Goal: Contribute content: Add original content to the website for others to see

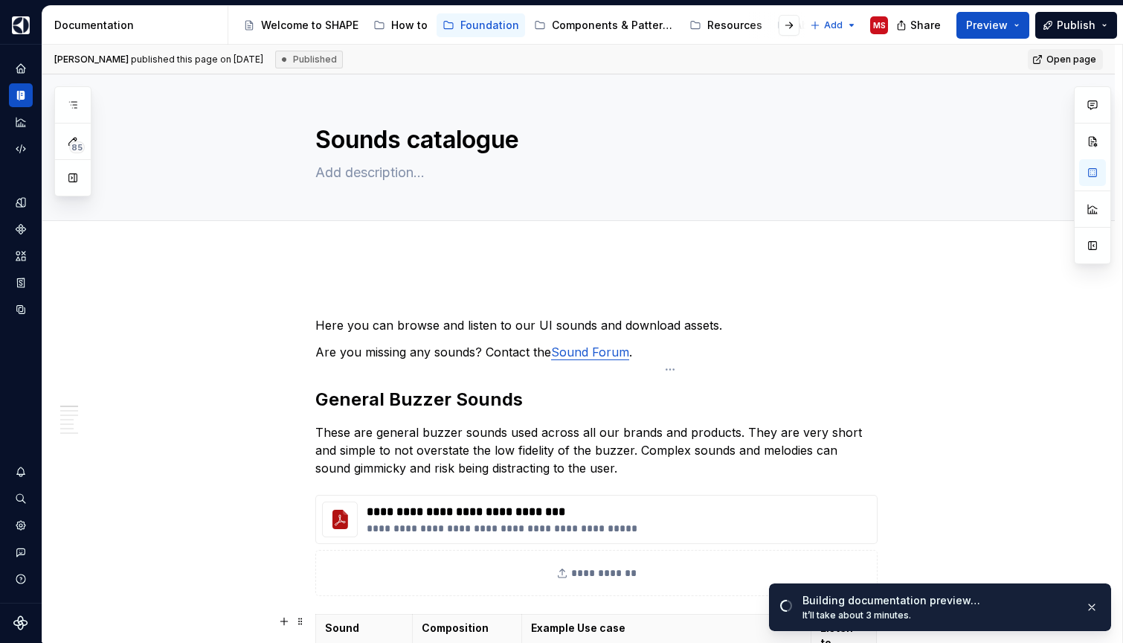
scroll to position [245, 0]
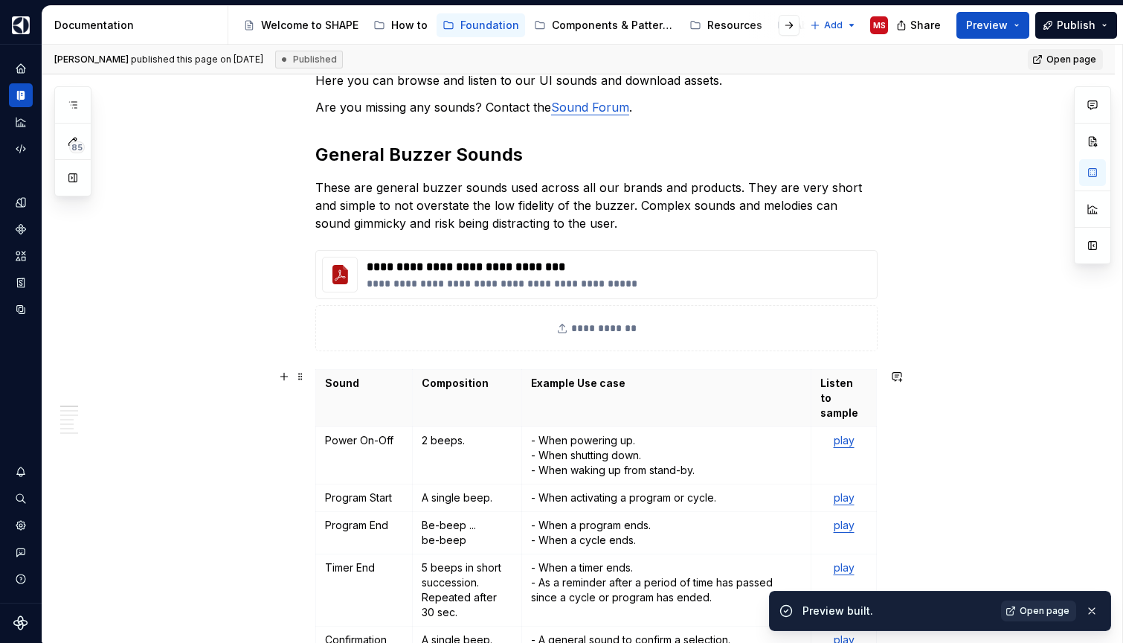
click at [1033, 611] on span "Open page" at bounding box center [1045, 611] width 50 height 12
click at [1097, 23] on button "Publish" at bounding box center [1076, 25] width 82 height 27
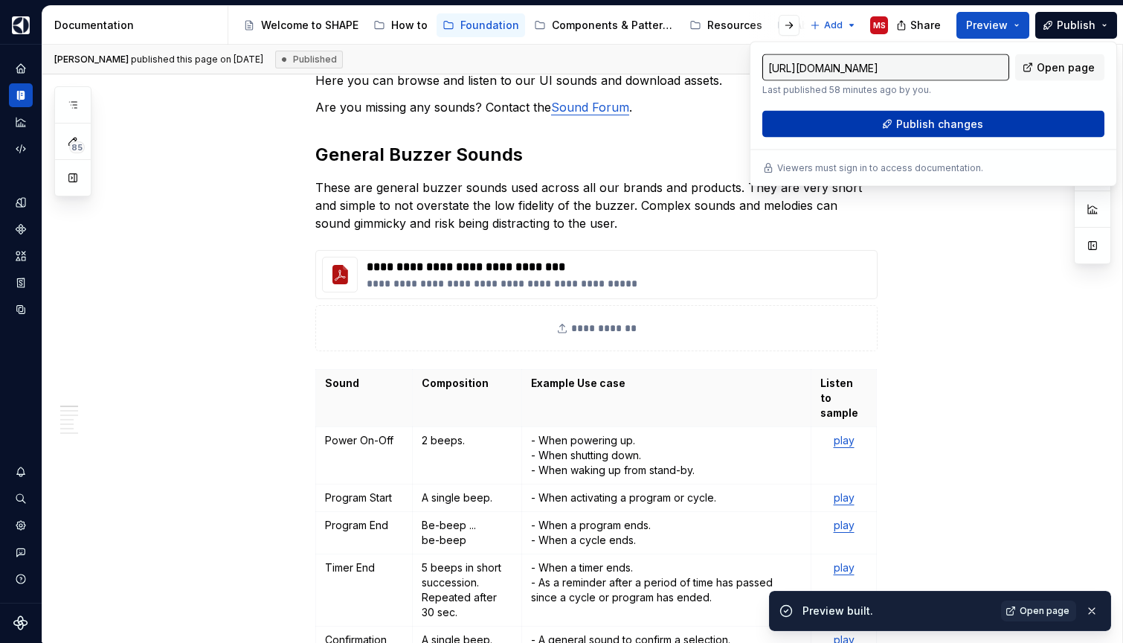
click at [998, 121] on button "Publish changes" at bounding box center [933, 124] width 342 height 27
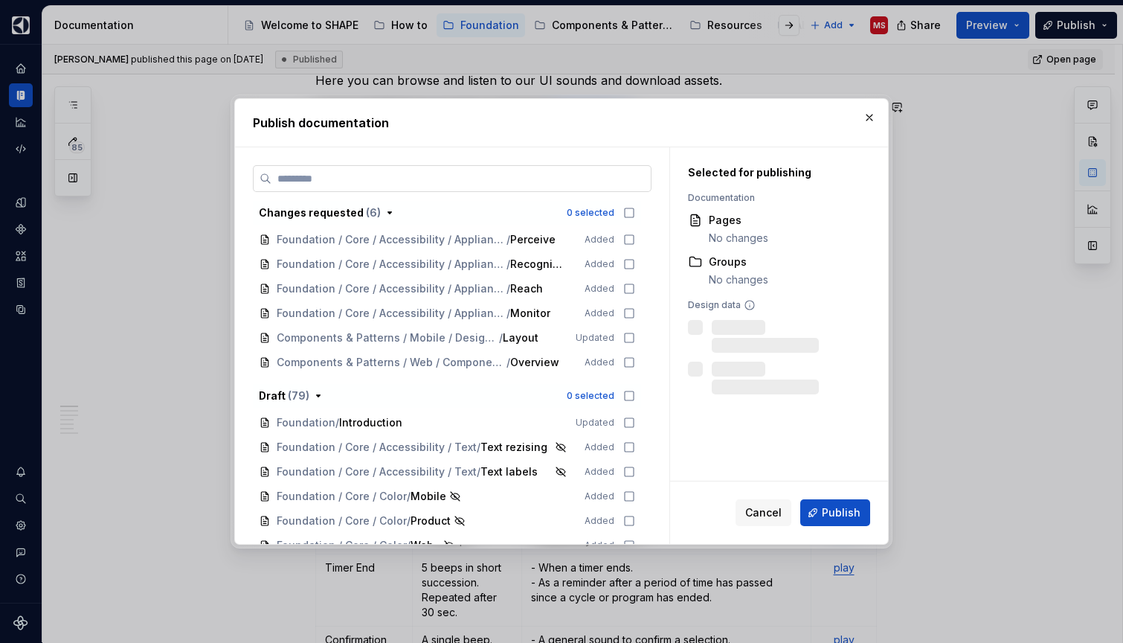
type textarea "*"
click at [568, 179] on input "search" at bounding box center [461, 178] width 379 height 15
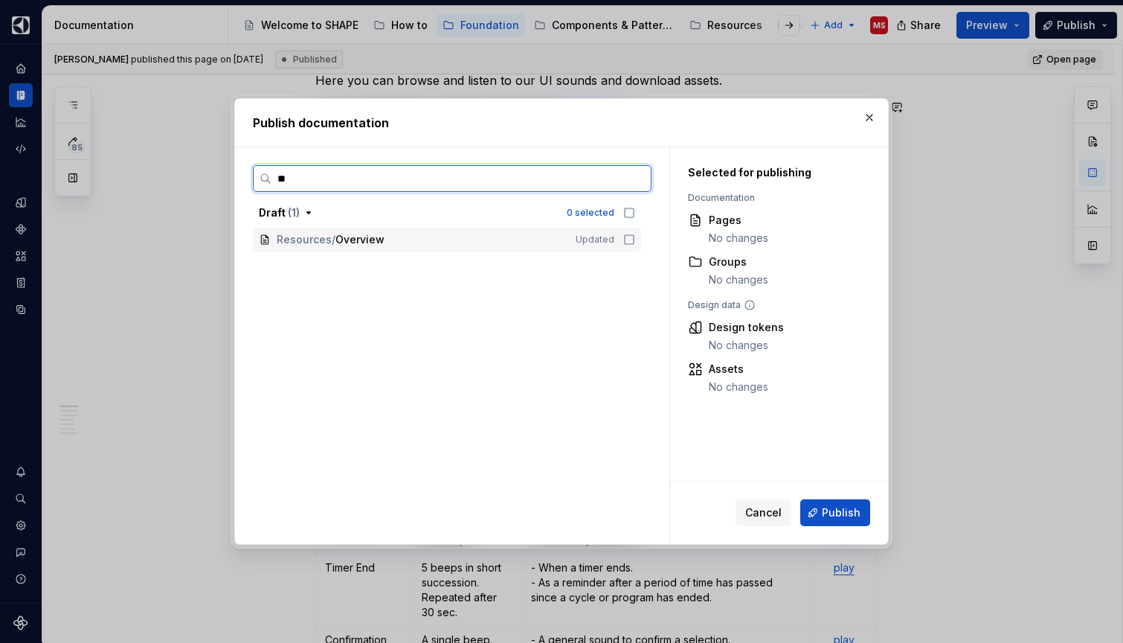
type input "*"
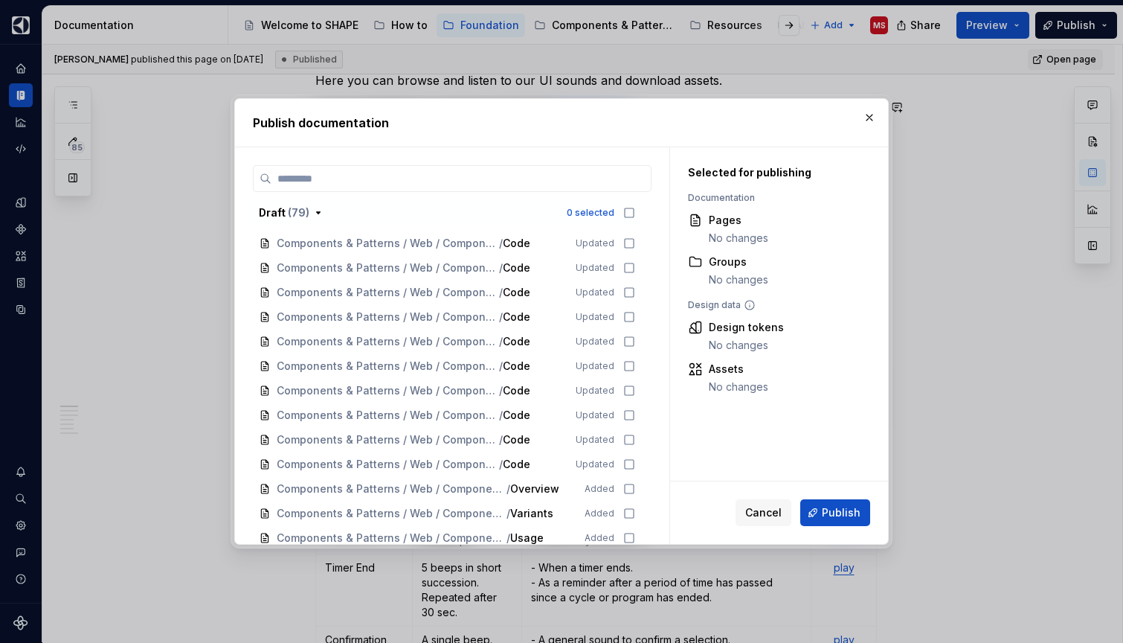
scroll to position [1605, 0]
click at [767, 513] on span "Cancel" at bounding box center [763, 512] width 36 height 15
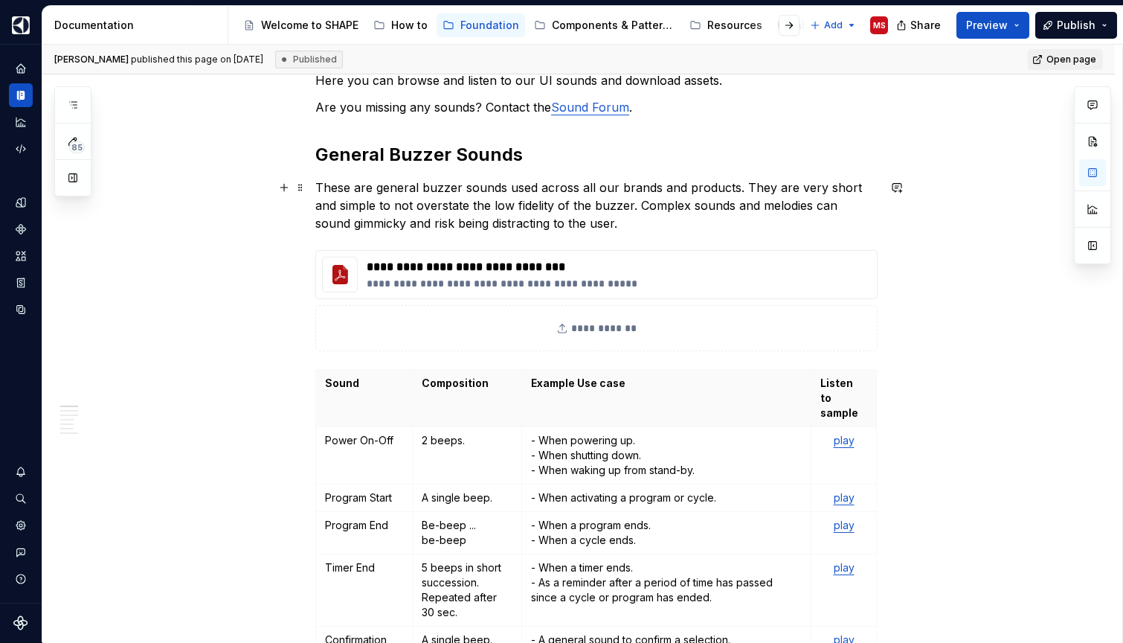
click at [638, 205] on p "These are general buzzer sounds used across all our brands and products. They a…" at bounding box center [596, 206] width 562 height 54
click at [642, 206] on p "These are general buzzer sounds used across all our brands and products. They a…" at bounding box center [596, 206] width 562 height 54
click at [666, 205] on p "These are general buzzer sounds used across all our brands and products. They a…" at bounding box center [596, 206] width 562 height 54
type textarea "*"
click at [746, 208] on p "These are general buzzer sounds used across all our brands and products. They a…" at bounding box center [596, 206] width 562 height 54
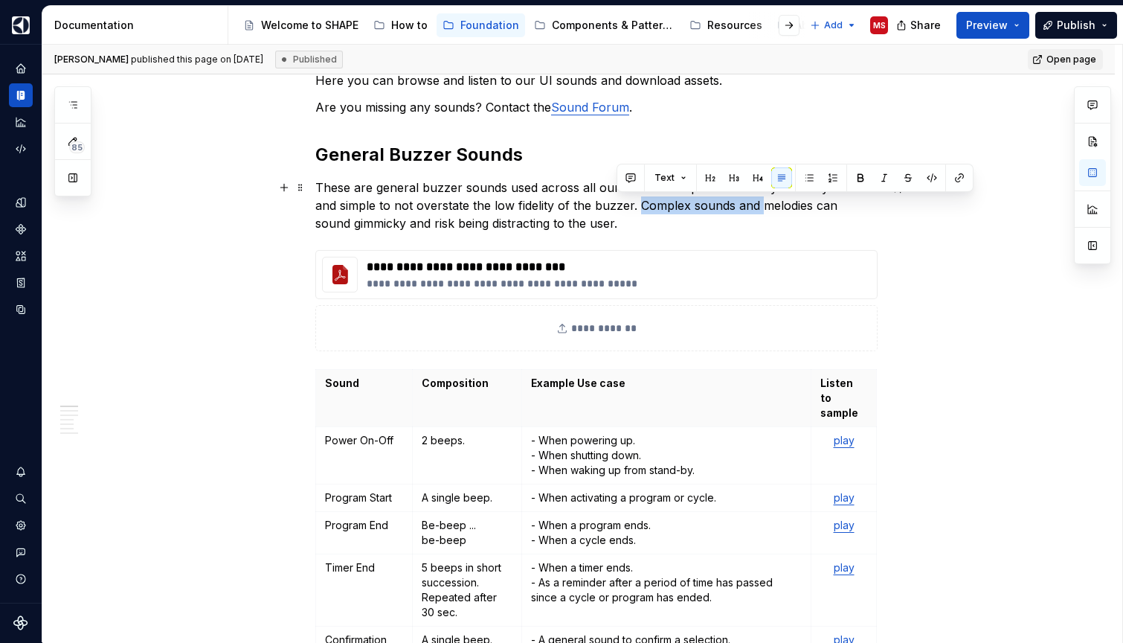
drag, startPoint x: 737, startPoint y: 205, endPoint x: 619, endPoint y: 205, distance: 118.3
click at [619, 205] on p "These are general buzzer sounds used across all our brands and products. They a…" at bounding box center [596, 206] width 562 height 54
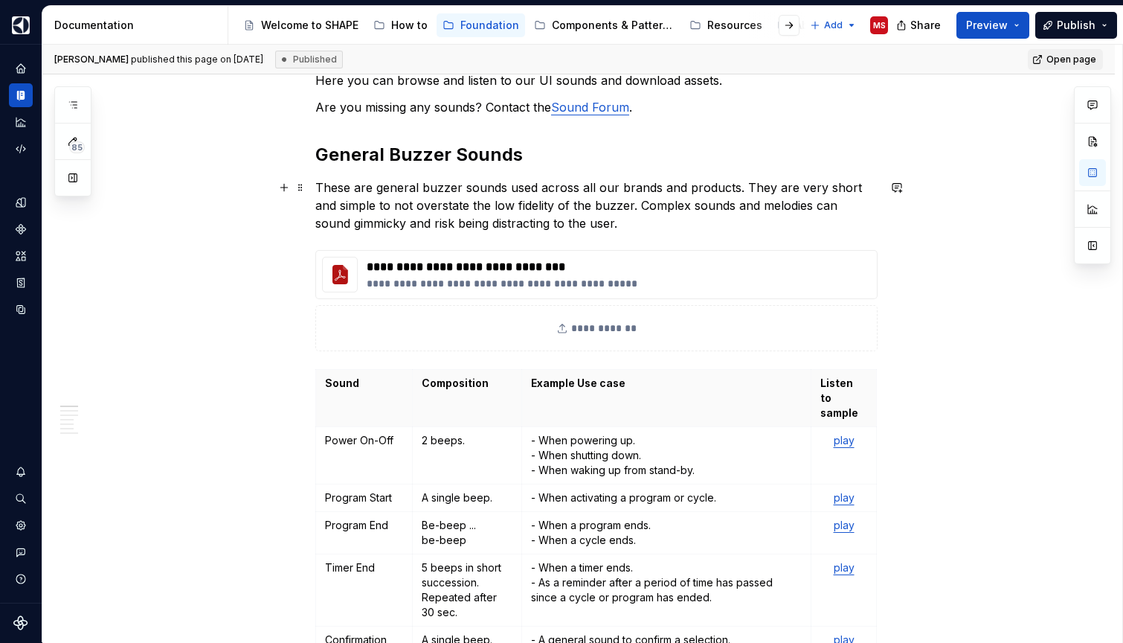
click at [725, 222] on p "These are general buzzer sounds used across all our brands and products. They a…" at bounding box center [596, 206] width 562 height 54
click at [722, 206] on p "These are general buzzer sounds used across all our brands and products. They a…" at bounding box center [596, 206] width 562 height 54
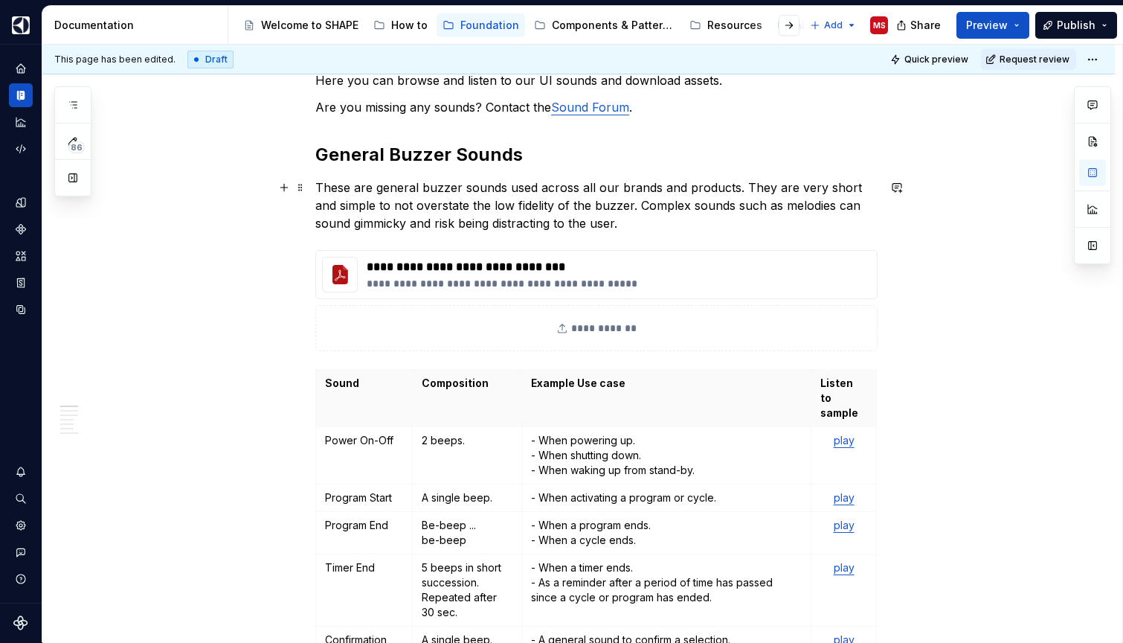
click at [631, 230] on p "These are general buzzer sounds used across all our brands and products. They a…" at bounding box center [596, 206] width 562 height 54
click at [771, 205] on p "These are general buzzer sounds used across all our brands and products. They a…" at bounding box center [596, 206] width 562 height 54
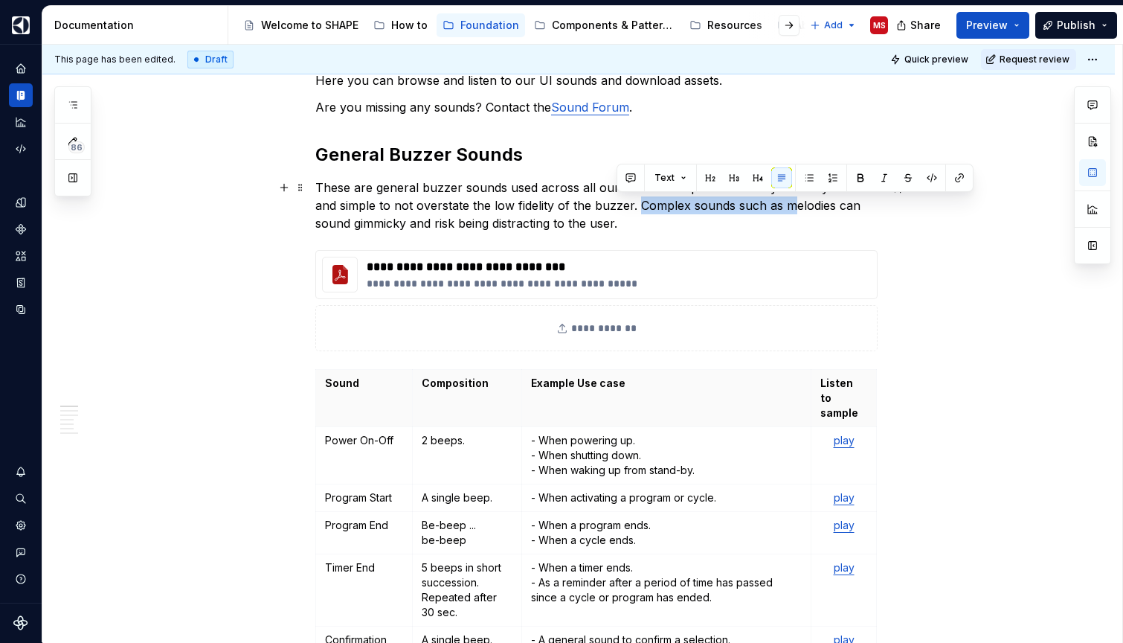
drag, startPoint x: 770, startPoint y: 205, endPoint x: 617, endPoint y: 208, distance: 152.5
click at [617, 208] on p "These are general buzzer sounds used across all our brands and products. They a…" at bounding box center [596, 206] width 562 height 54
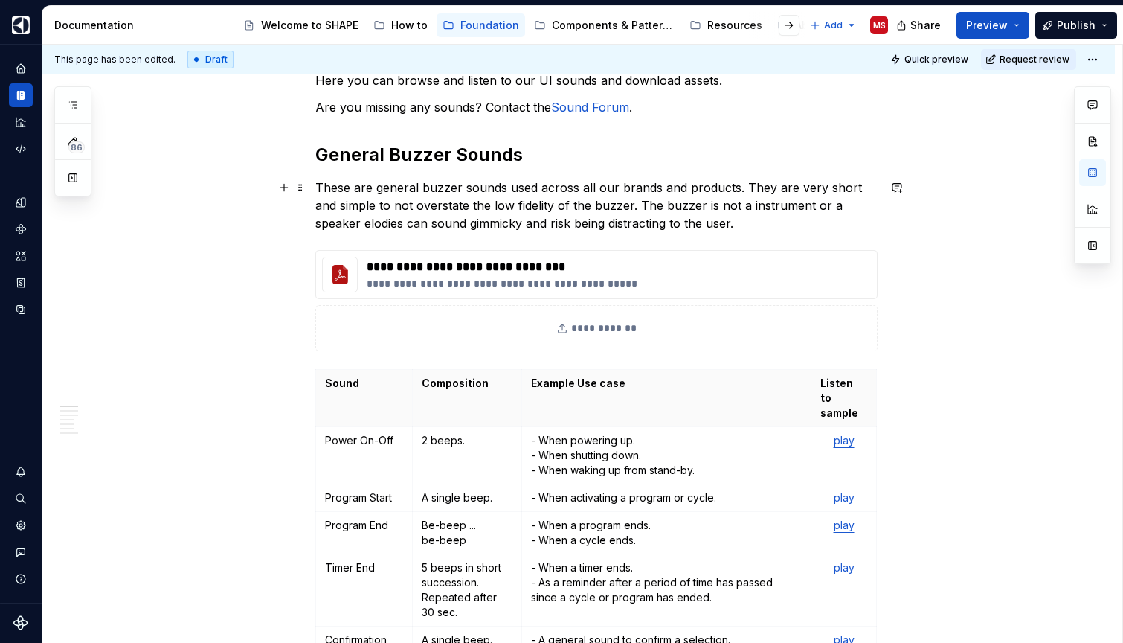
click at [797, 205] on p "These are general buzzer sounds used across all our brands and products. They a…" at bounding box center [596, 206] width 562 height 54
click at [841, 206] on p "These are general buzzer sounds used across all our brands and products. They a…" at bounding box center [596, 206] width 562 height 54
click at [722, 204] on p "These are general buzzer sounds used across all our brands and products. They a…" at bounding box center [596, 206] width 562 height 54
click at [426, 218] on p "These are general buzzer sounds used across all our brands and products. They a…" at bounding box center [596, 206] width 562 height 54
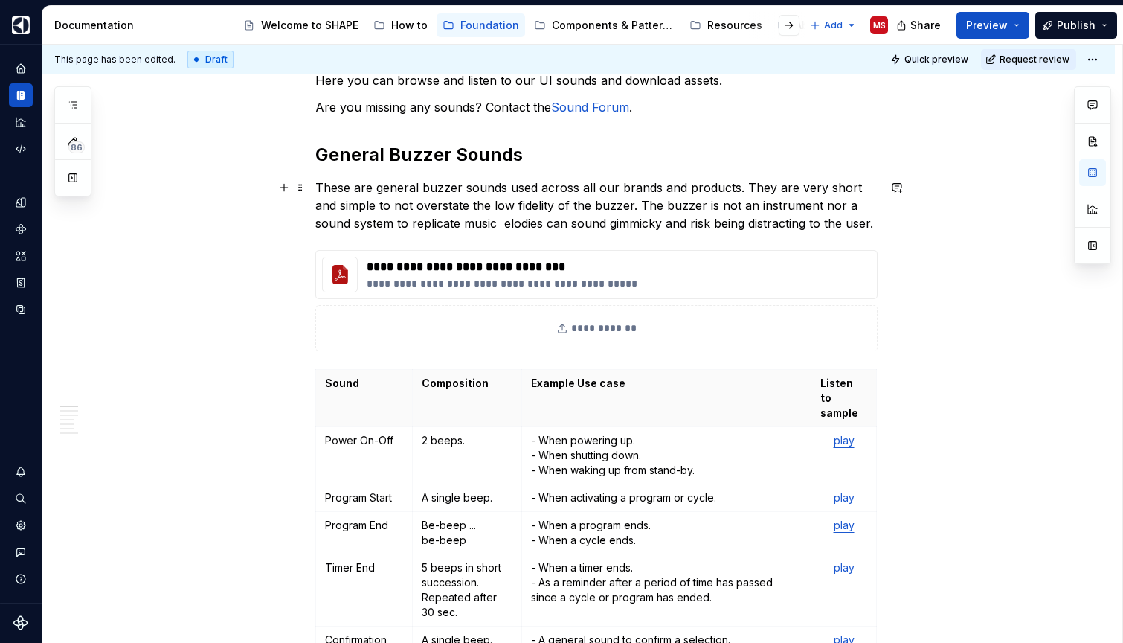
click at [795, 205] on p "These are general buzzer sounds used across all our brands and products. They a…" at bounding box center [596, 206] width 562 height 54
click at [466, 225] on p "These are general buzzer sounds used across all our brands and products. They a…" at bounding box center [596, 206] width 562 height 54
click at [461, 222] on p "These are general buzzer sounds used across all our brands and products. They a…" at bounding box center [596, 206] width 562 height 54
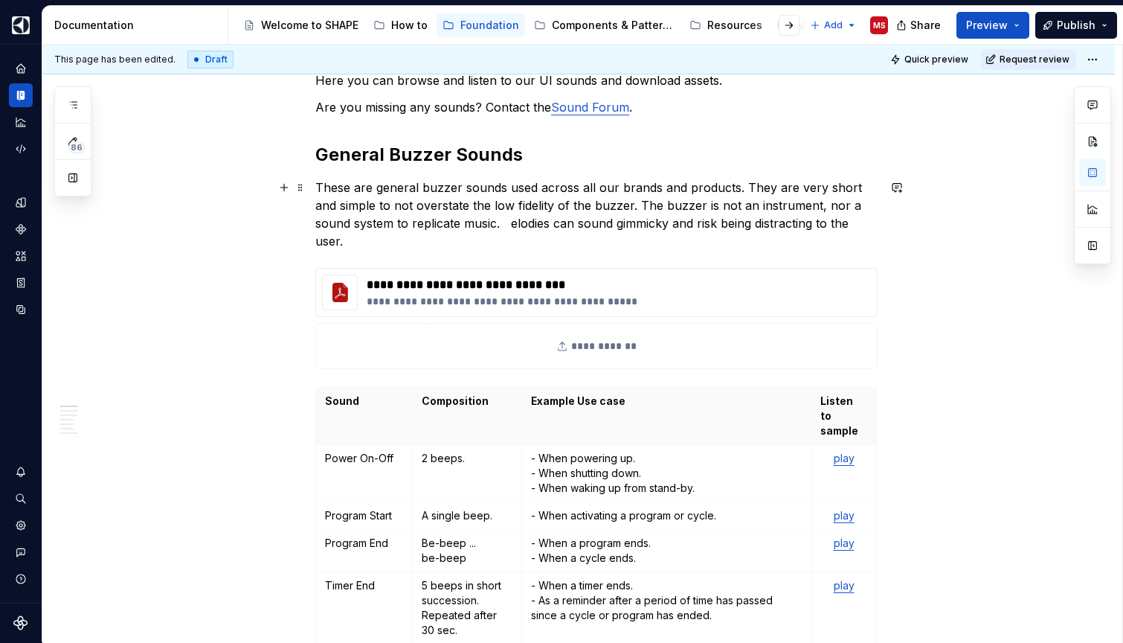
click at [609, 208] on p "These are general buzzer sounds used across all our brands and products. They a…" at bounding box center [596, 214] width 562 height 71
click at [466, 225] on p "These are general buzzer sounds used across all our brands and products. They a…" at bounding box center [596, 214] width 562 height 71
click at [471, 222] on p "These are general buzzer sounds used across all our brands and products. They a…" at bounding box center [596, 214] width 562 height 71
click at [673, 244] on p "These are general buzzer sounds used across all our brands and products. They a…" at bounding box center [596, 214] width 562 height 71
click at [620, 240] on p "These are general buzzer sounds used across all our brands and products. They a…" at bounding box center [596, 214] width 562 height 71
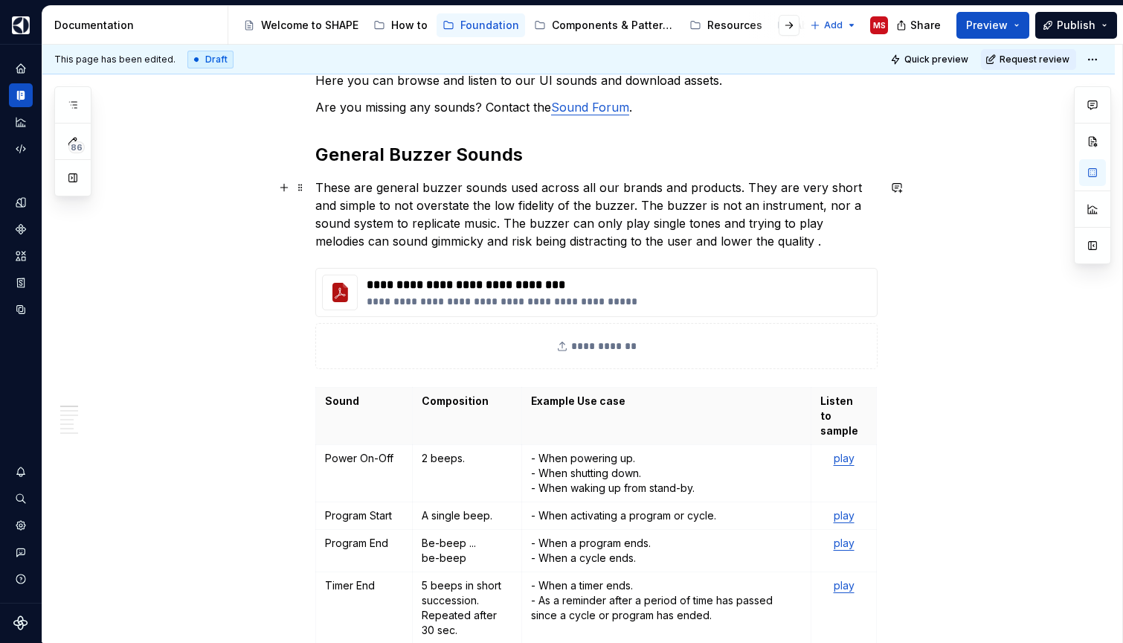
click at [705, 239] on p "These are general buzzer sounds used across all our brands and products. They a…" at bounding box center [596, 214] width 562 height 71
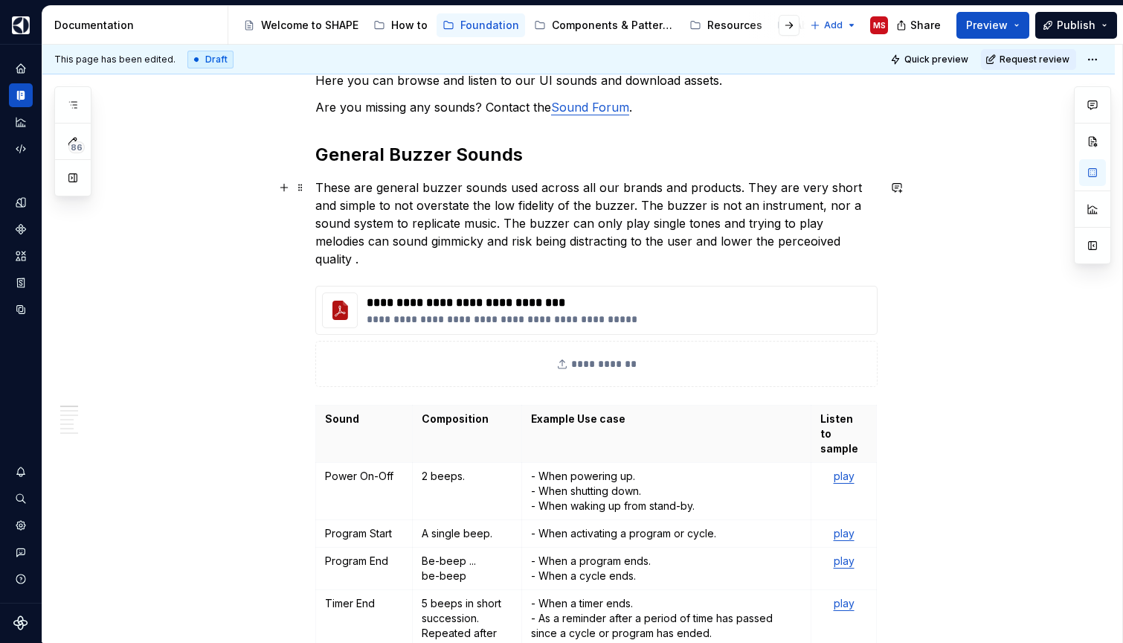
click at [812, 242] on p "These are general buzzer sounds used across all our brands and products. They a…" at bounding box center [596, 223] width 562 height 89
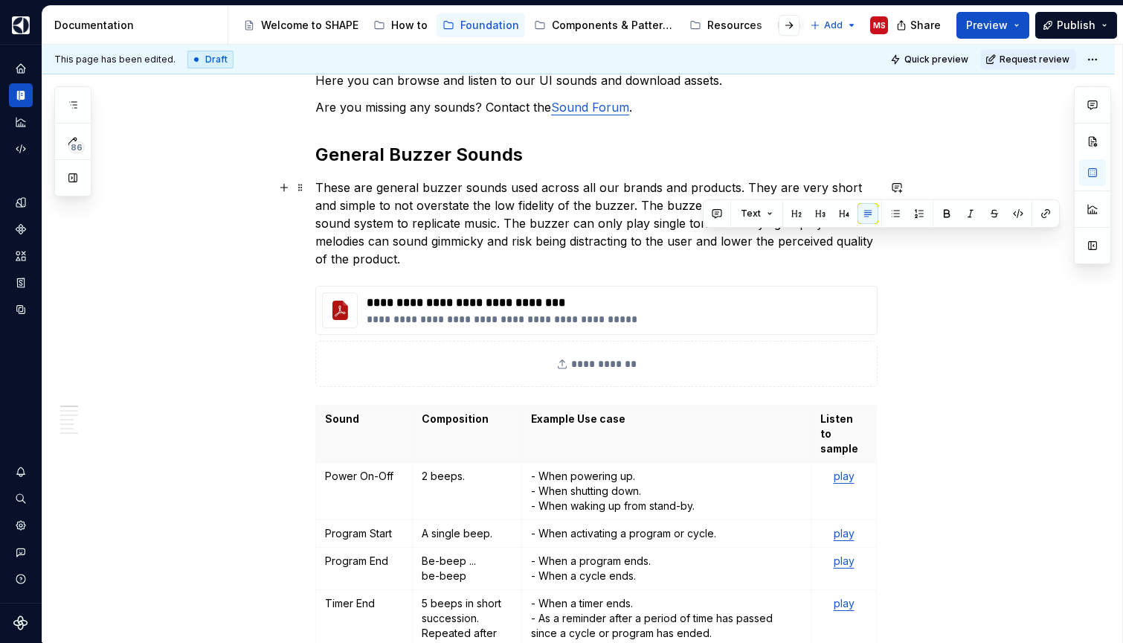
click at [835, 244] on p "These are general buzzer sounds used across all our brands and products. They a…" at bounding box center [596, 223] width 562 height 89
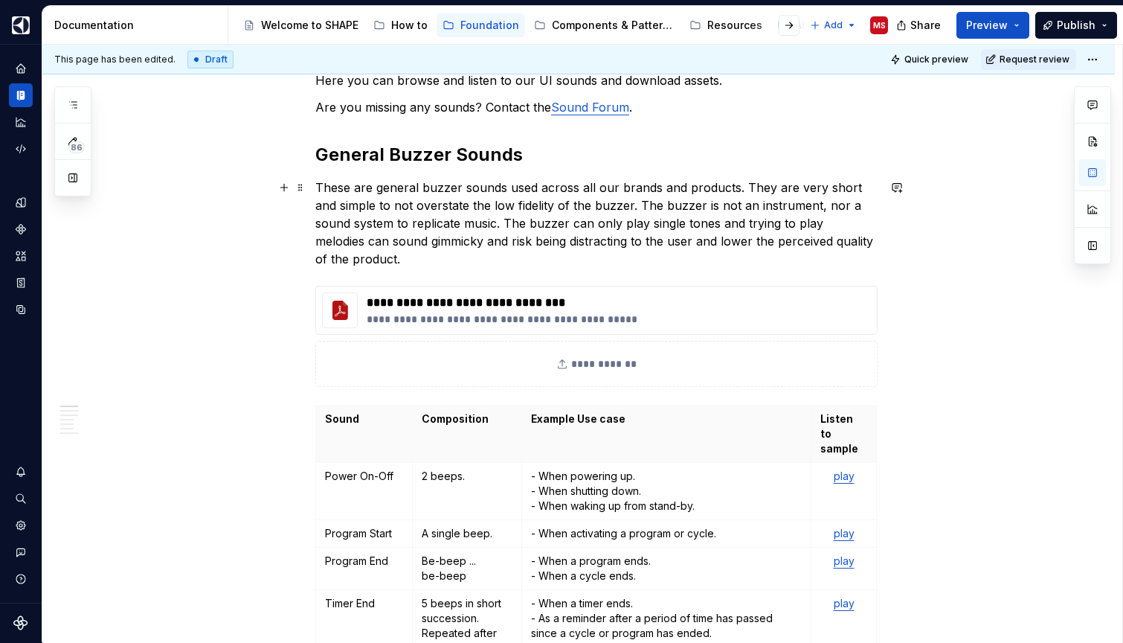
click at [805, 242] on p "These are general buzzer sounds used across all our brands and products. They a…" at bounding box center [596, 223] width 562 height 89
click at [789, 224] on p "These are general buzzer sounds used across all our brands and products. They a…" at bounding box center [596, 223] width 562 height 89
click at [858, 237] on p "These are general buzzer sounds used across all our brands and products. They a…" at bounding box center [596, 223] width 562 height 89
click at [779, 244] on p "These are general buzzer sounds used across all our brands and products. They a…" at bounding box center [596, 223] width 562 height 89
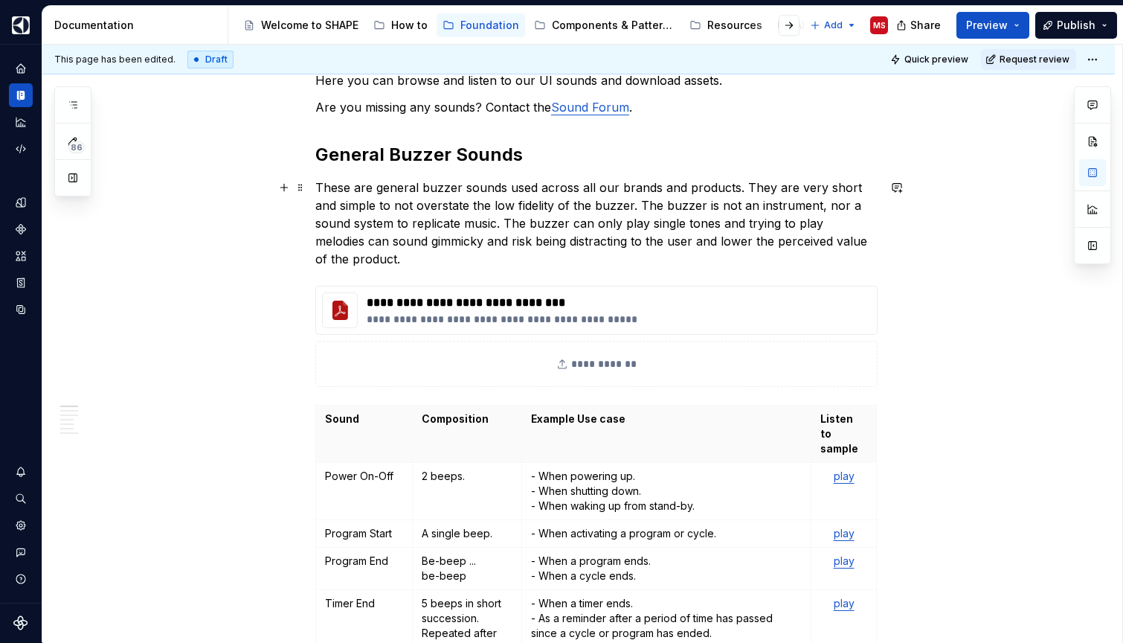
click at [669, 243] on p "These are general buzzer sounds used across all our brands and products. They a…" at bounding box center [596, 223] width 562 height 89
click at [649, 239] on p "These are general buzzer sounds used across all our brands and products. They a…" at bounding box center [596, 223] width 562 height 89
click at [447, 240] on p "These are general buzzer sounds used across all our brands and products. They a…" at bounding box center [596, 223] width 562 height 89
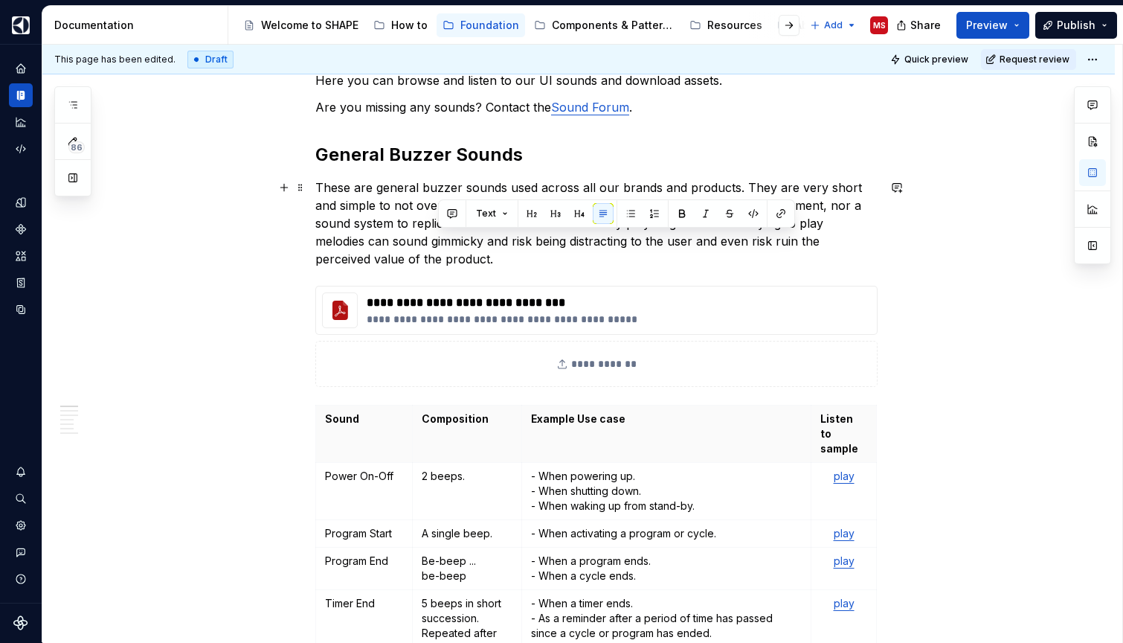
click at [447, 240] on p "These are general buzzer sounds used across all our brands and products. They a…" at bounding box center [596, 223] width 562 height 89
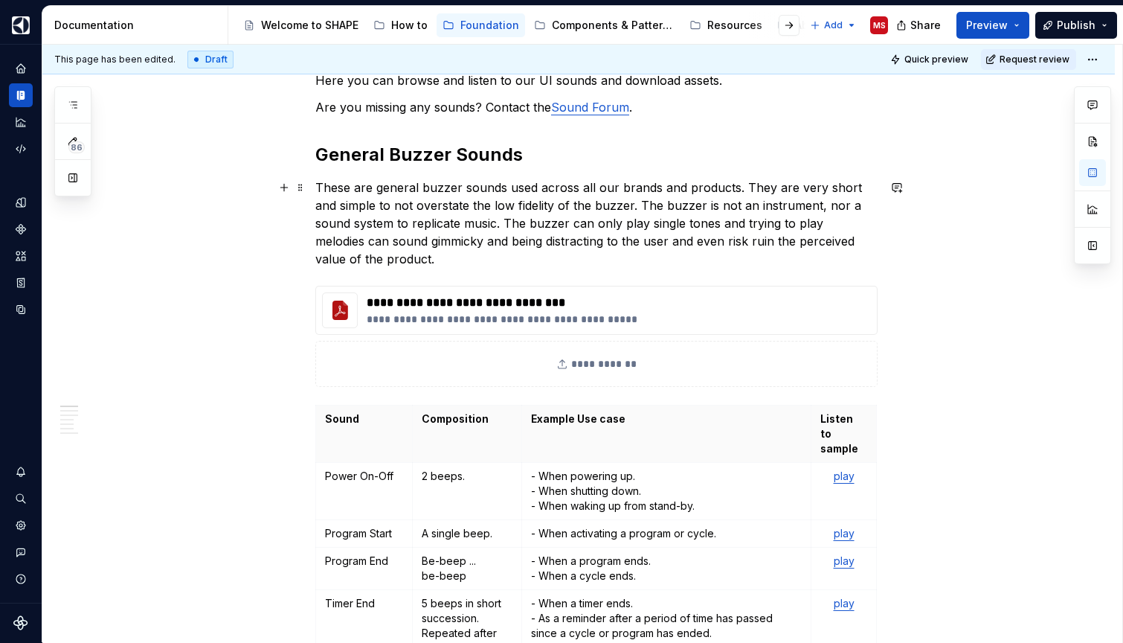
click at [596, 240] on p "These are general buzzer sounds used across all our brands and products. They a…" at bounding box center [596, 223] width 562 height 89
click at [695, 242] on p "These are general buzzer sounds used across all our brands and products. They a…" at bounding box center [596, 223] width 562 height 89
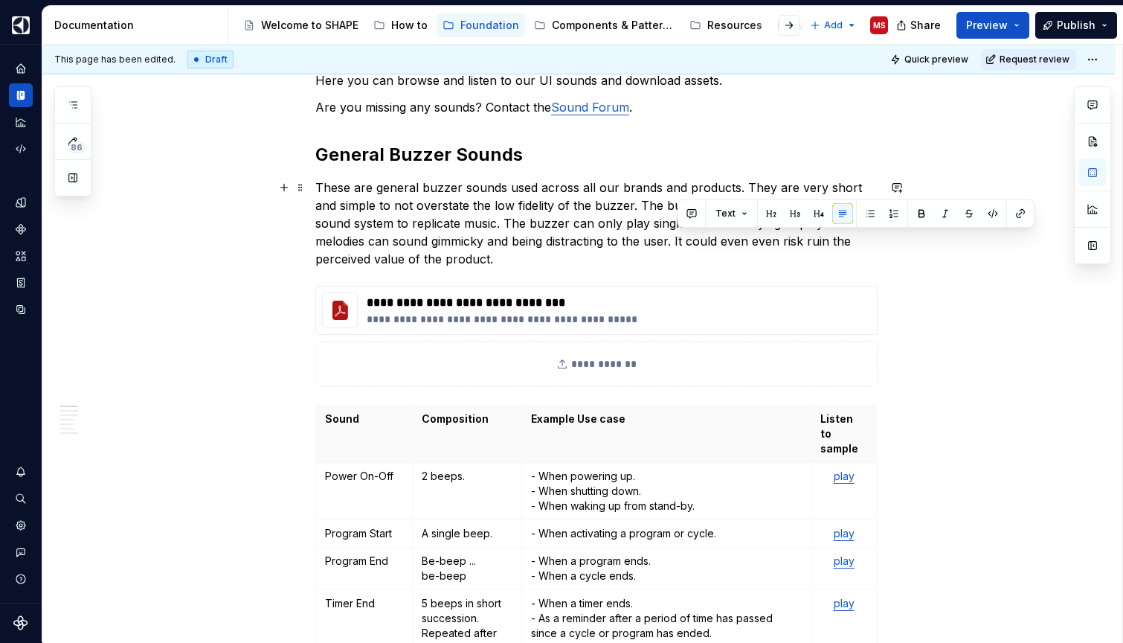
click at [695, 242] on p "These are general buzzer sounds used across all our brands and products. They a…" at bounding box center [596, 223] width 562 height 89
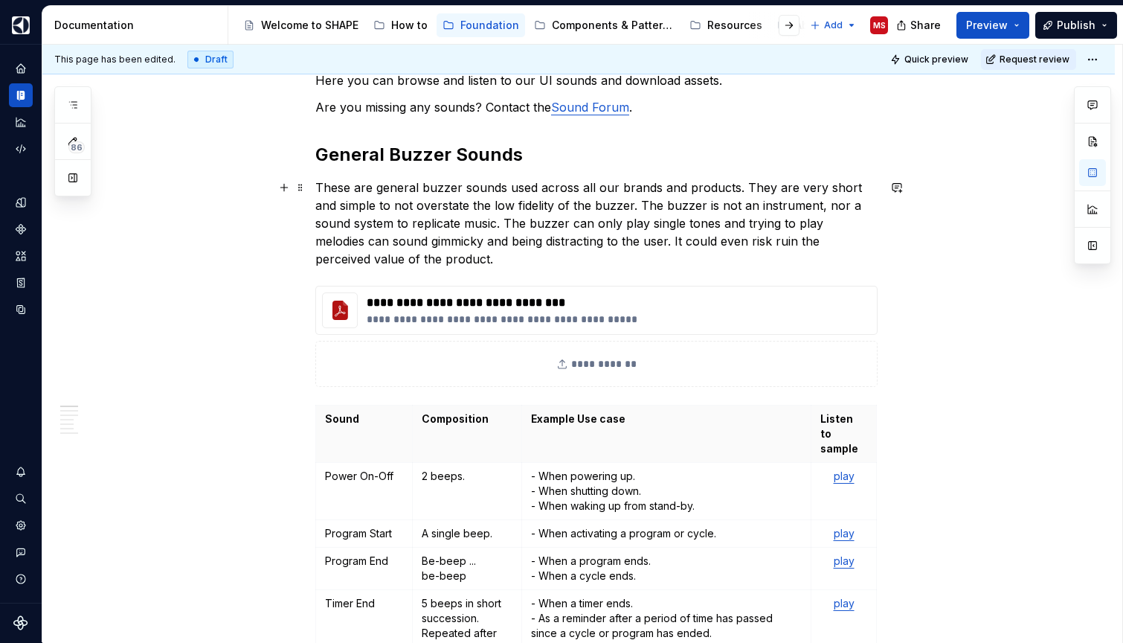
click at [777, 248] on p "These are general buzzer sounds used across all our brands and products. They a…" at bounding box center [596, 223] width 562 height 89
click at [803, 258] on p "These are general buzzer sounds used across all our brands and products. They a…" at bounding box center [596, 223] width 562 height 89
click at [449, 257] on p "These are general buzzer sounds used across all our brands and products. They a…" at bounding box center [596, 223] width 562 height 89
click at [475, 267] on p "These are general buzzer sounds used across all our brands and products. They a…" at bounding box center [596, 223] width 562 height 89
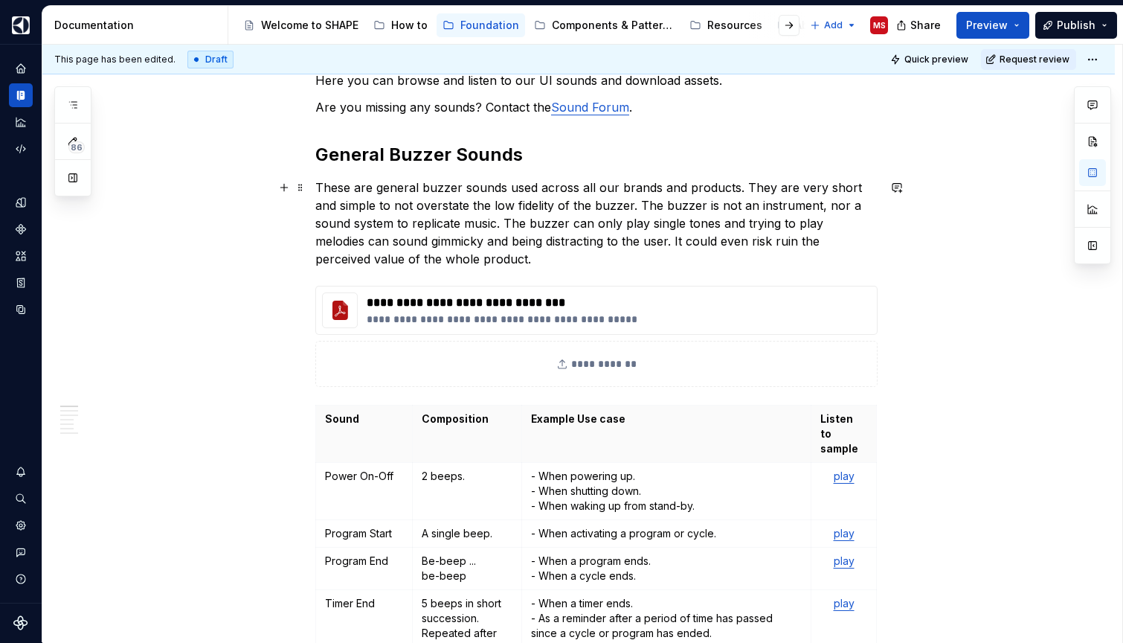
click at [373, 205] on p "These are general buzzer sounds used across all our brands and products. They a…" at bounding box center [596, 223] width 562 height 89
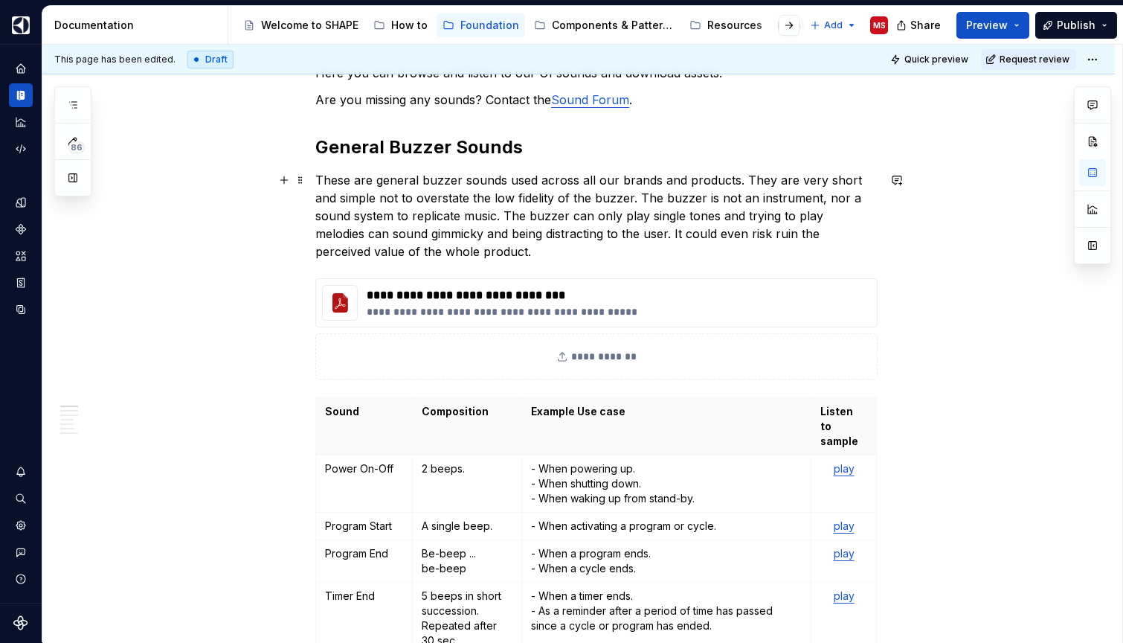
click at [726, 215] on p "These are general buzzer sounds used across all our brands and products. They a…" at bounding box center [596, 215] width 562 height 89
click at [856, 234] on p "These are general buzzer sounds used across all our brands and products. They a…" at bounding box center [596, 215] width 562 height 89
click at [640, 258] on p "These are general buzzer sounds used across all our brands and products. They a…" at bounding box center [596, 215] width 562 height 89
click at [452, 236] on p "These are general buzzer sounds used across all our brands and products. They a…" at bounding box center [596, 215] width 562 height 89
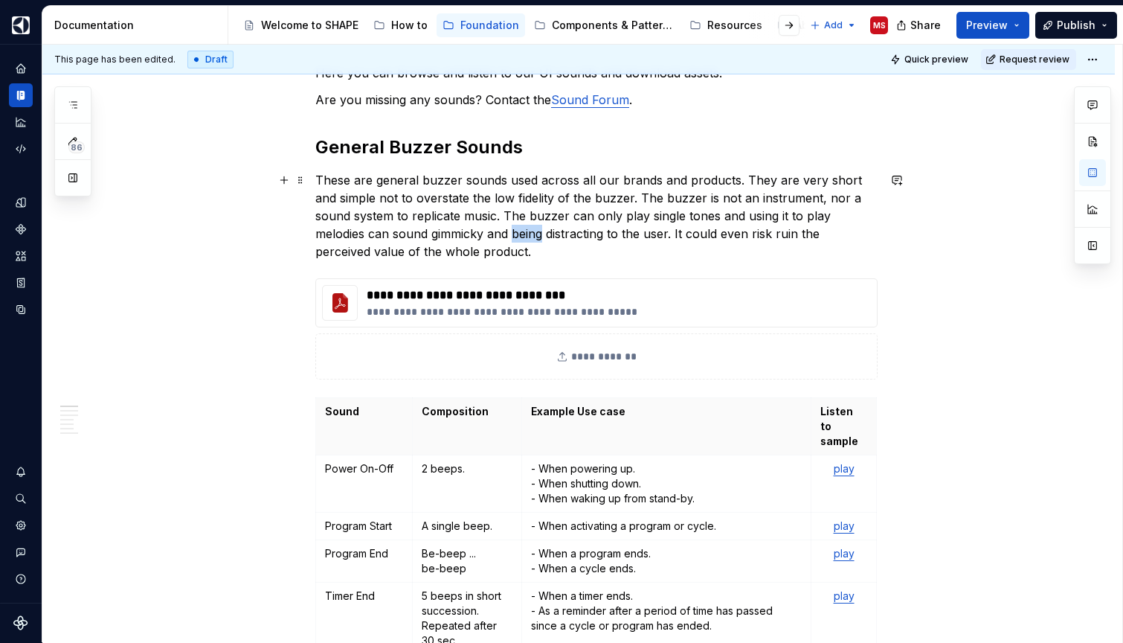
click at [452, 236] on p "These are general buzzer sounds used across all our brands and products. They a…" at bounding box center [596, 215] width 562 height 89
click at [534, 234] on p "These are general buzzer sounds used across all our brands and products. They a…" at bounding box center [596, 215] width 562 height 89
click at [455, 236] on p "These are general buzzer sounds used across all our brands and products. They a…" at bounding box center [596, 215] width 562 height 89
click at [542, 235] on p "These are general buzzer sounds used across all our brands and products. They a…" at bounding box center [596, 215] width 562 height 89
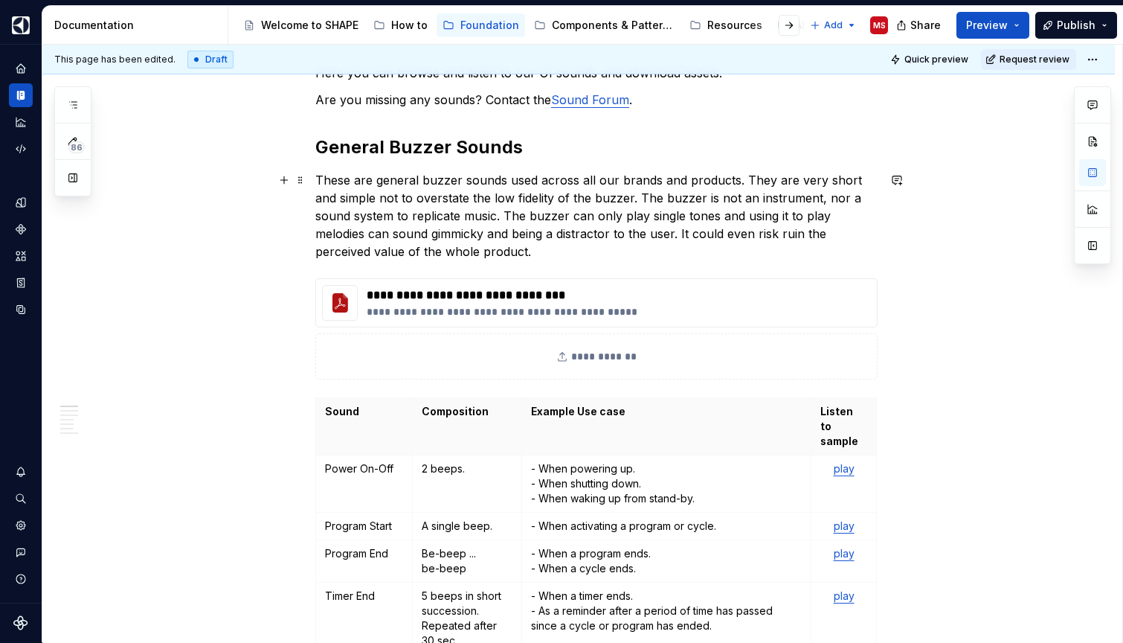
click at [513, 244] on p "These are general buzzer sounds used across all our brands and products. They a…" at bounding box center [596, 215] width 562 height 89
click at [455, 248] on p "These are general buzzer sounds used across all our brands and products. They a…" at bounding box center [596, 215] width 562 height 89
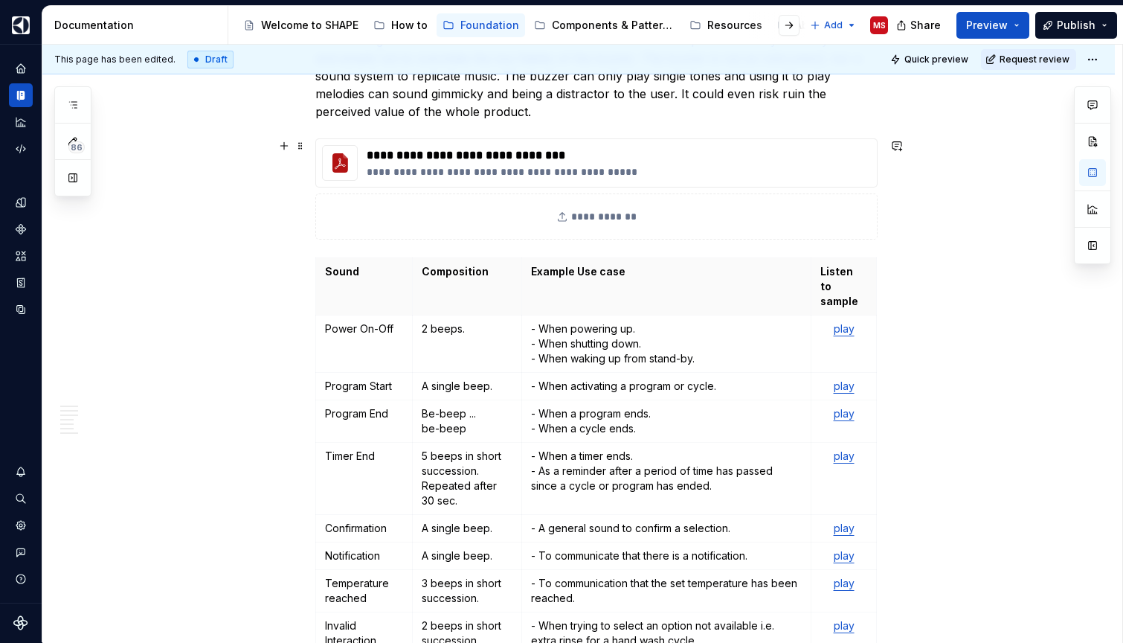
scroll to position [457, 0]
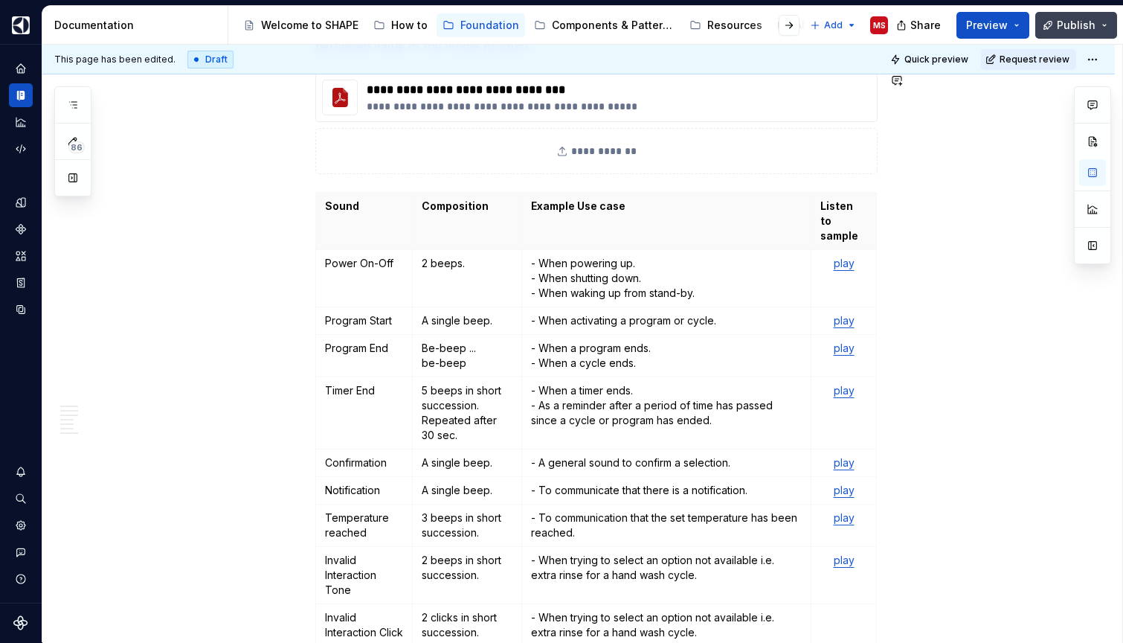
click at [1106, 25] on button "Publish" at bounding box center [1076, 25] width 82 height 27
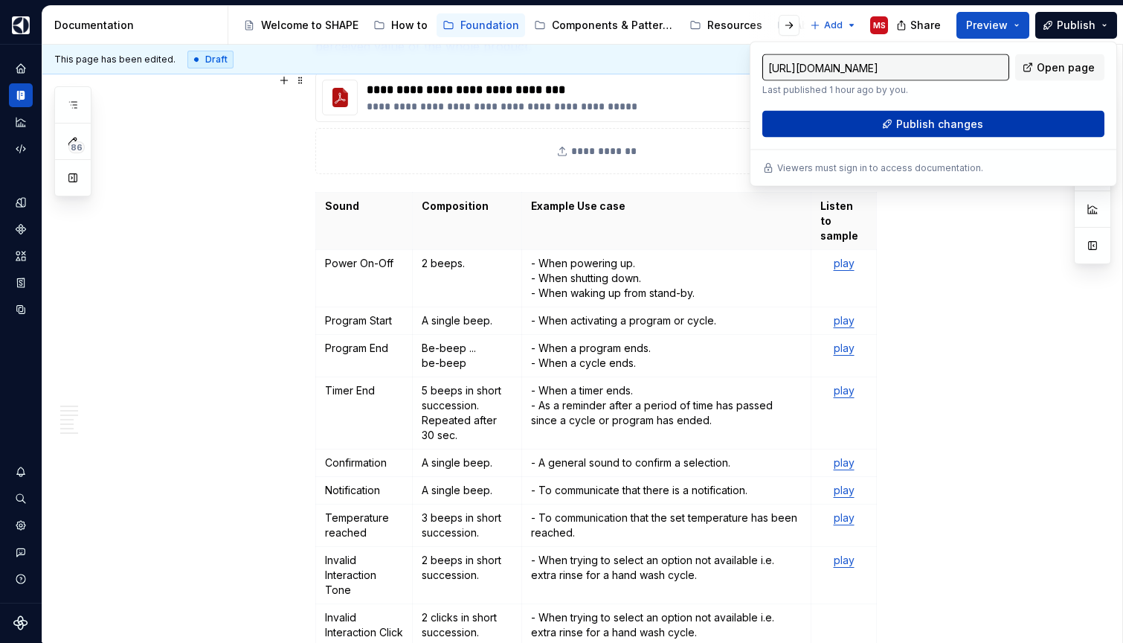
type textarea "*"
click at [957, 123] on span "Publish changes" at bounding box center [939, 124] width 87 height 15
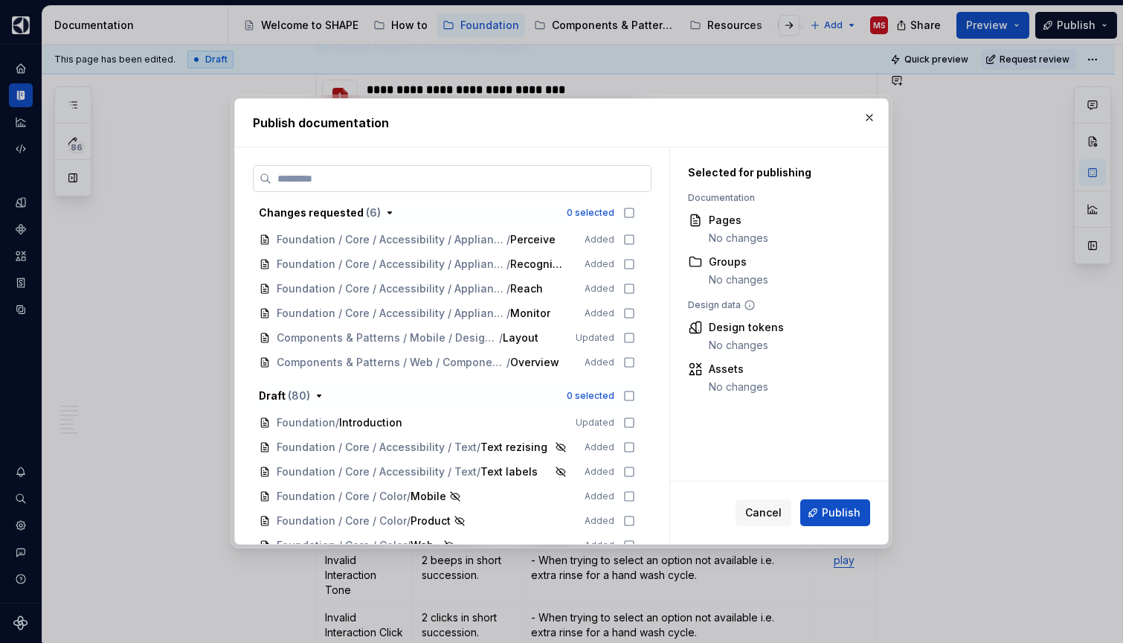
click at [550, 176] on input "search" at bounding box center [461, 178] width 379 height 15
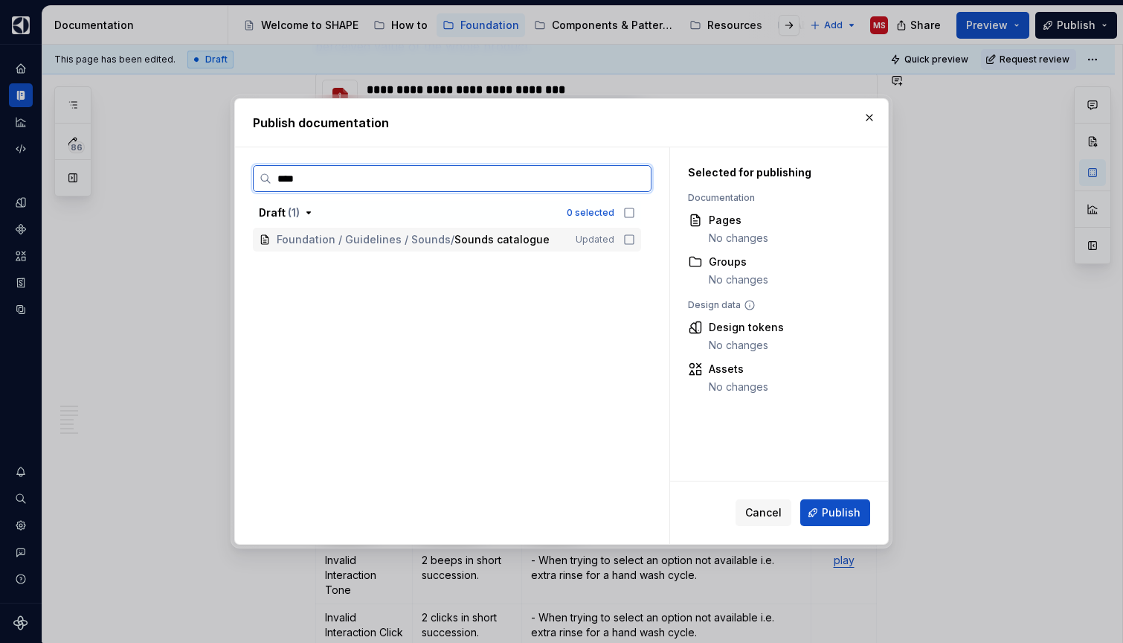
type input "******"
drag, startPoint x: 550, startPoint y: 176, endPoint x: 635, endPoint y: 240, distance: 105.8
click at [635, 240] on icon at bounding box center [629, 240] width 12 height 12
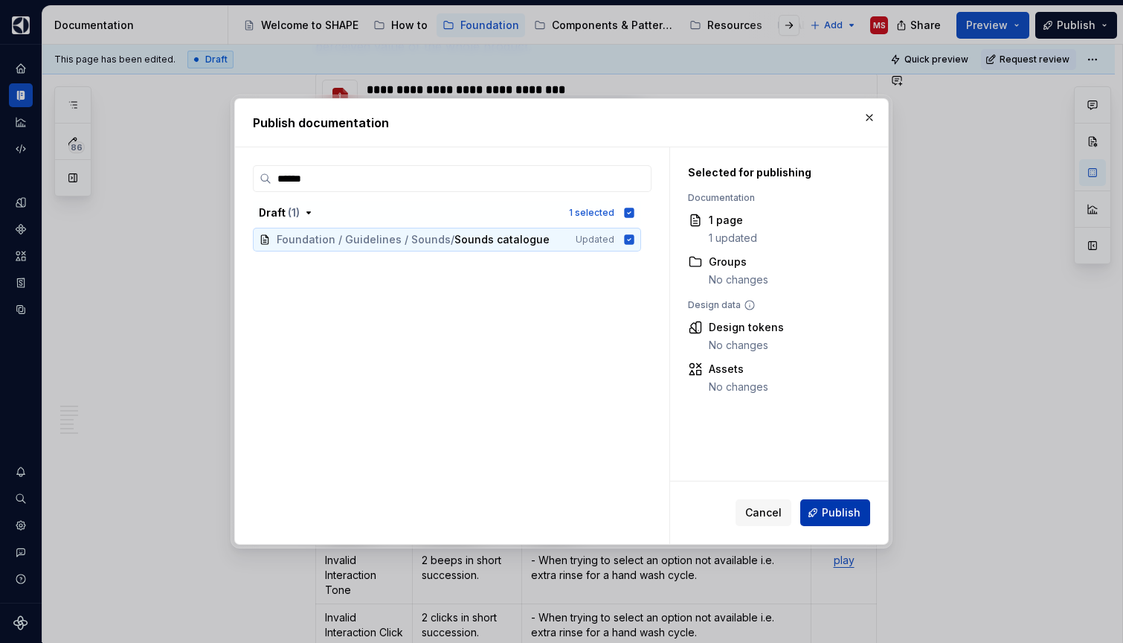
click at [830, 521] on button "Publish" at bounding box center [835, 512] width 70 height 27
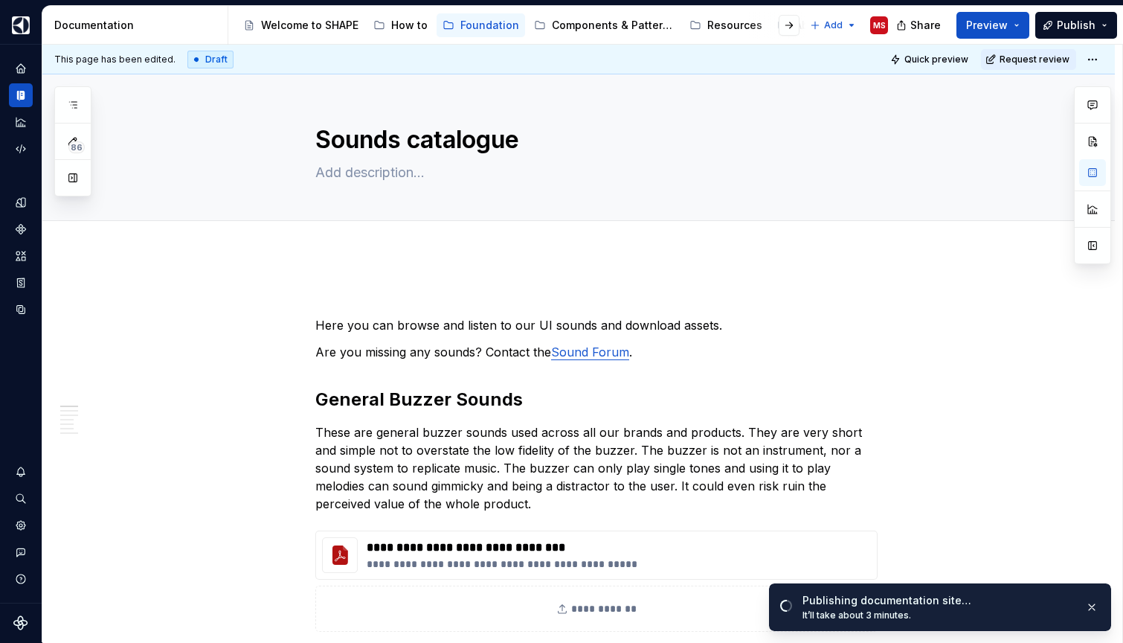
scroll to position [0, 0]
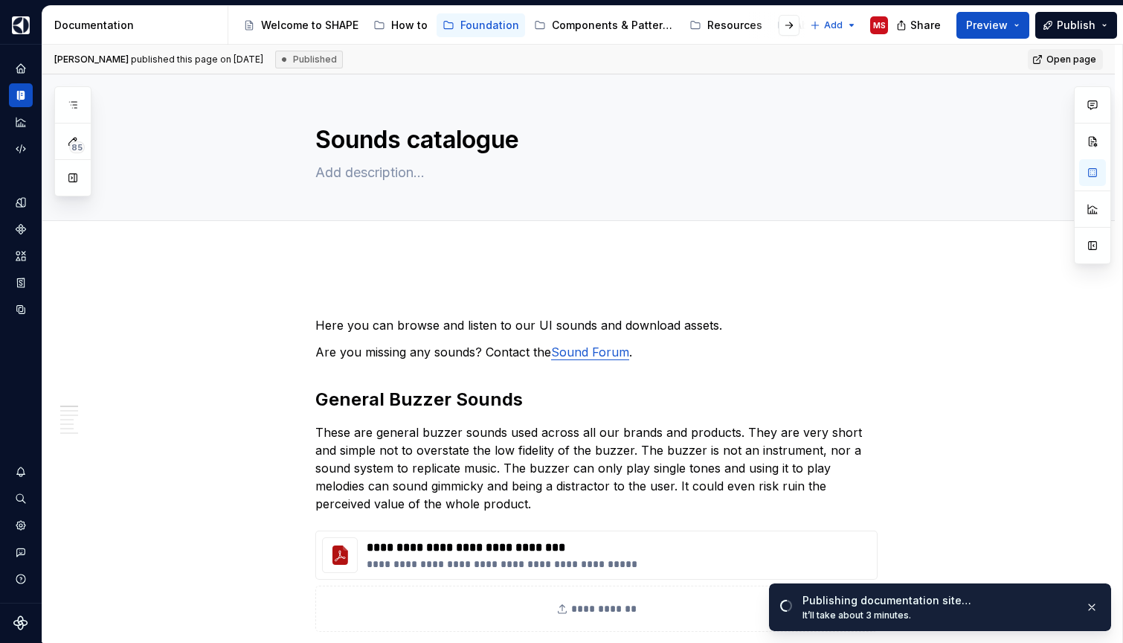
type textarea "*"
